Goal: Transaction & Acquisition: Purchase product/service

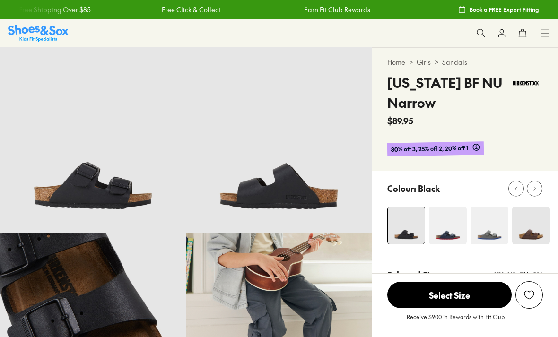
select select "*"
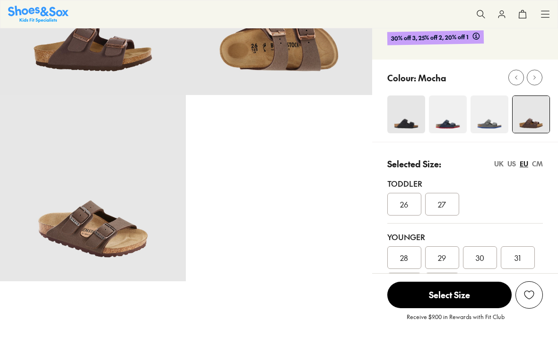
select select "*"
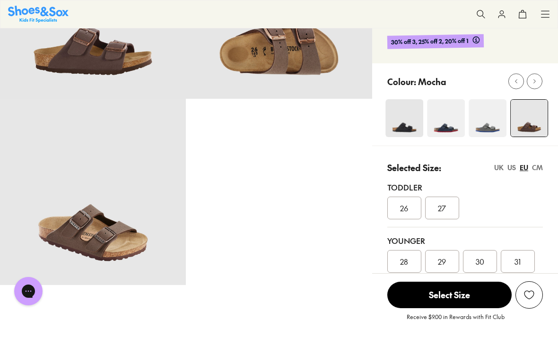
click at [449, 126] on img at bounding box center [446, 118] width 38 height 38
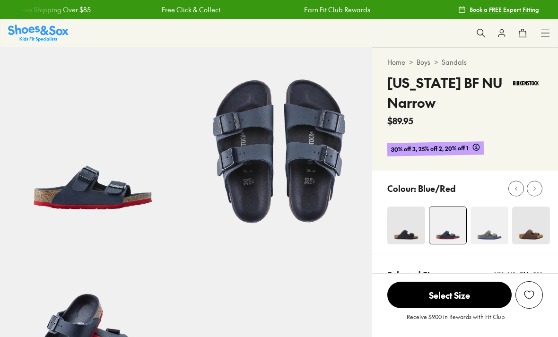
scroll to position [50, 0]
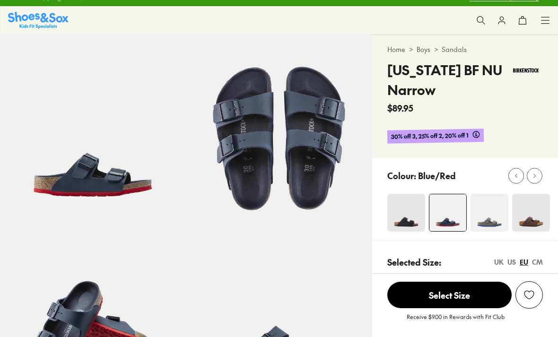
select select "*"
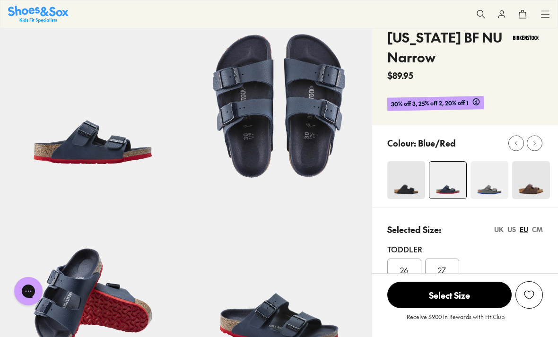
scroll to position [0, 0]
click at [407, 187] on img at bounding box center [407, 180] width 38 height 38
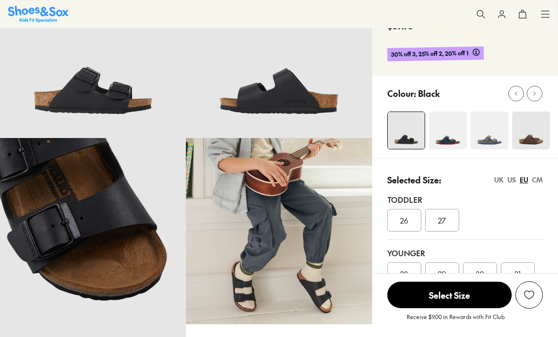
select select "*"
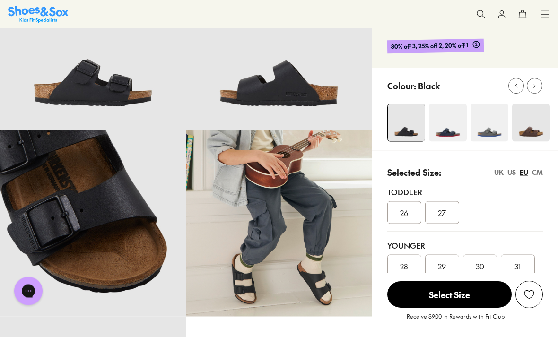
scroll to position [71, 0]
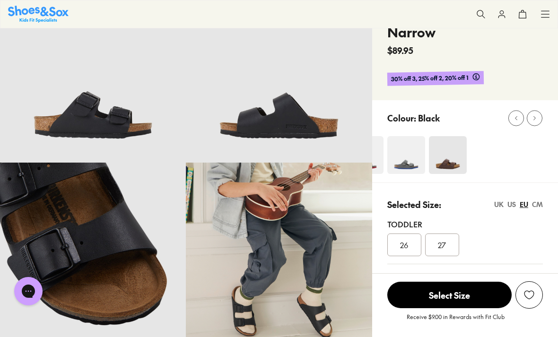
click at [453, 160] on img at bounding box center [448, 155] width 38 height 38
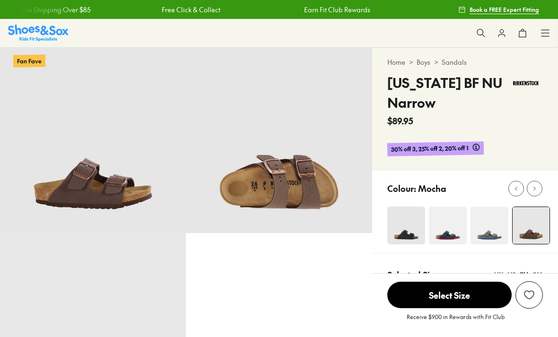
click at [494, 207] on img at bounding box center [490, 226] width 38 height 38
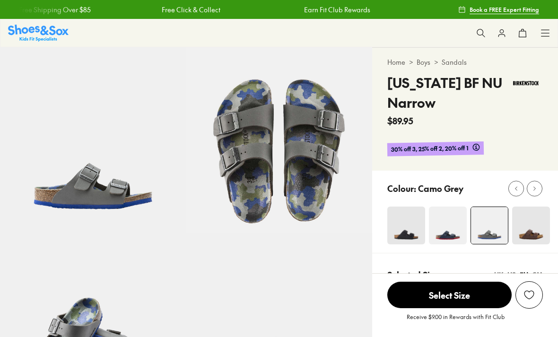
select select "*"
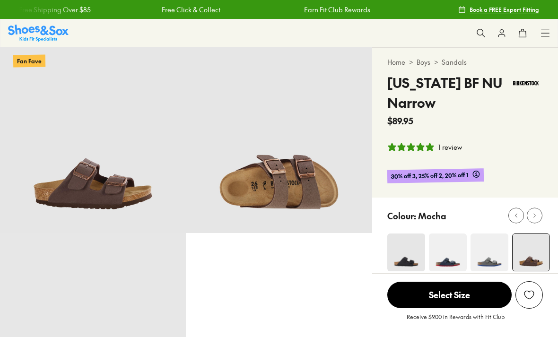
select select "*"
